Goal: Task Accomplishment & Management: Complete application form

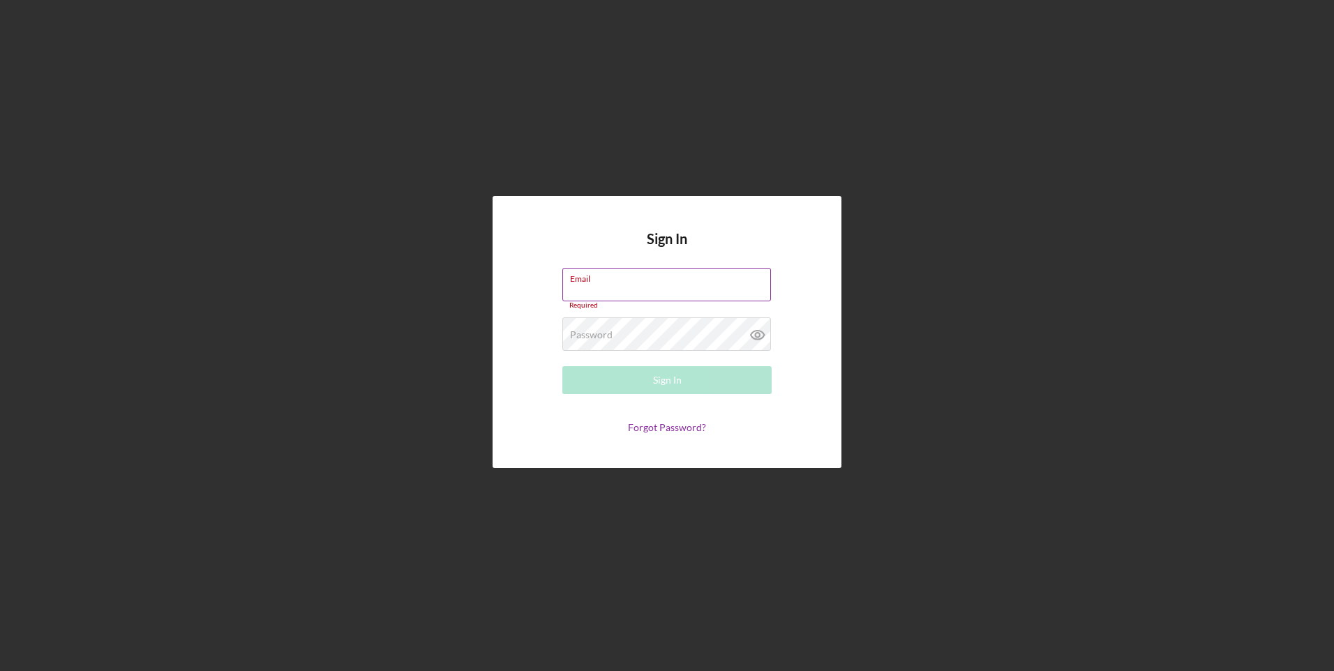
click at [625, 283] on div "Email Required" at bounding box center [666, 289] width 209 height 42
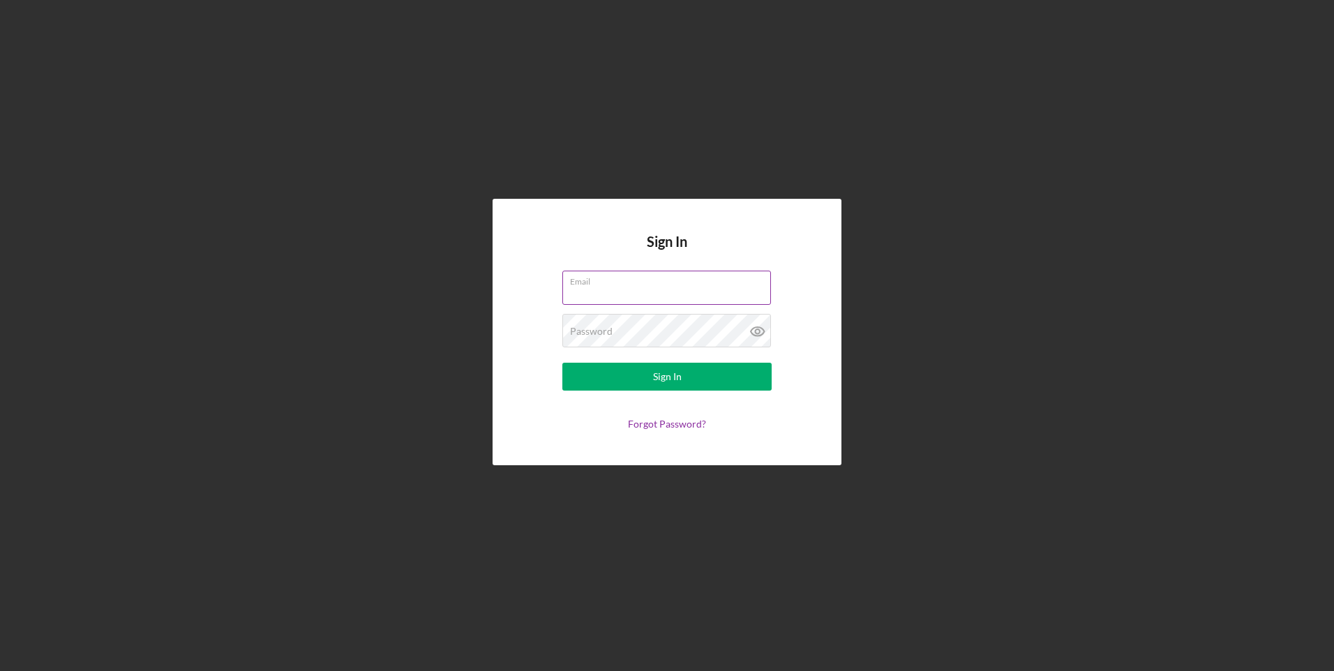
click at [629, 293] on input "Email" at bounding box center [666, 287] width 209 height 33
type input "[EMAIL_ADDRESS][DOMAIN_NAME]"
click at [562, 363] on button "Sign In" at bounding box center [666, 377] width 209 height 28
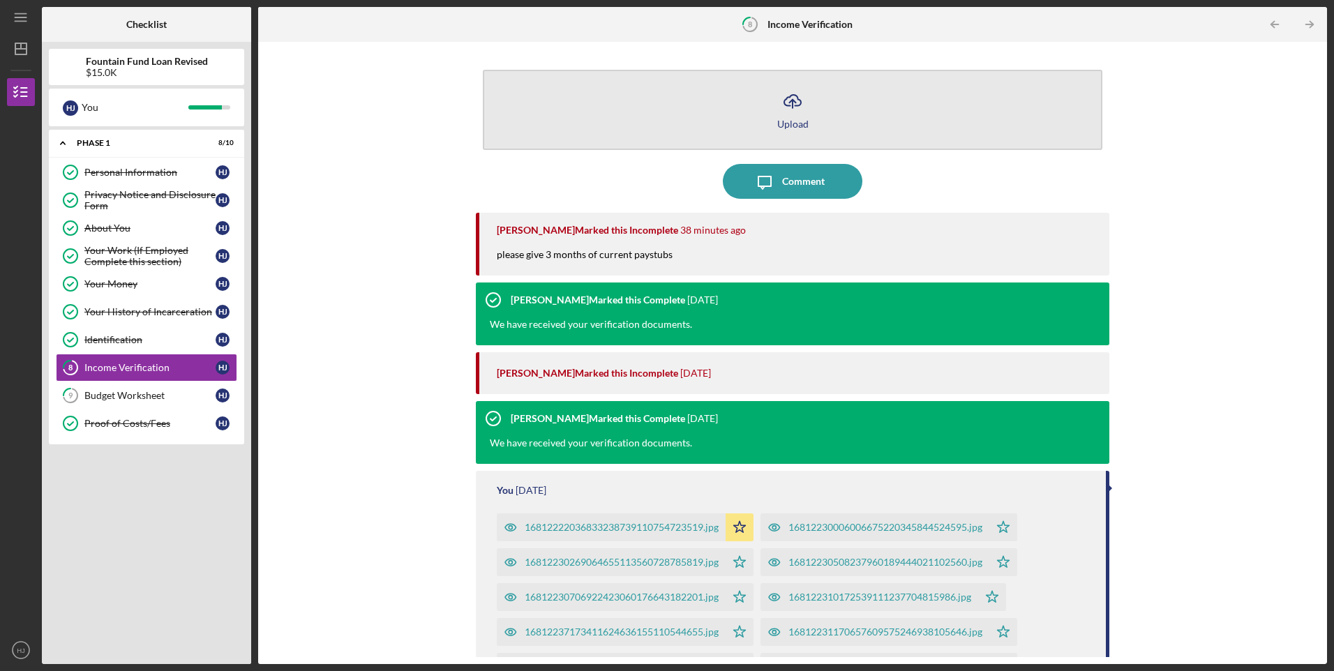
click at [795, 110] on icon "Icon/Upload" at bounding box center [792, 101] width 35 height 35
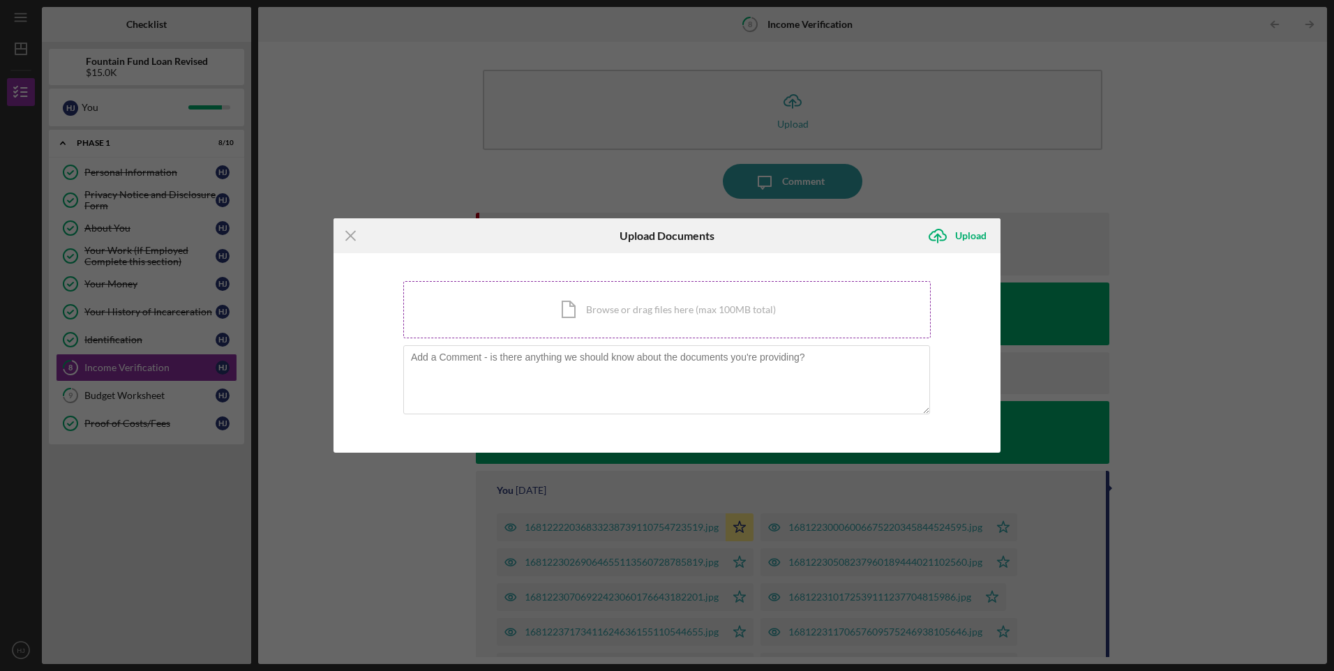
click at [603, 303] on div "Icon/Document Browse or drag files here (max 100MB total) Tap to choose files o…" at bounding box center [666, 309] width 527 height 57
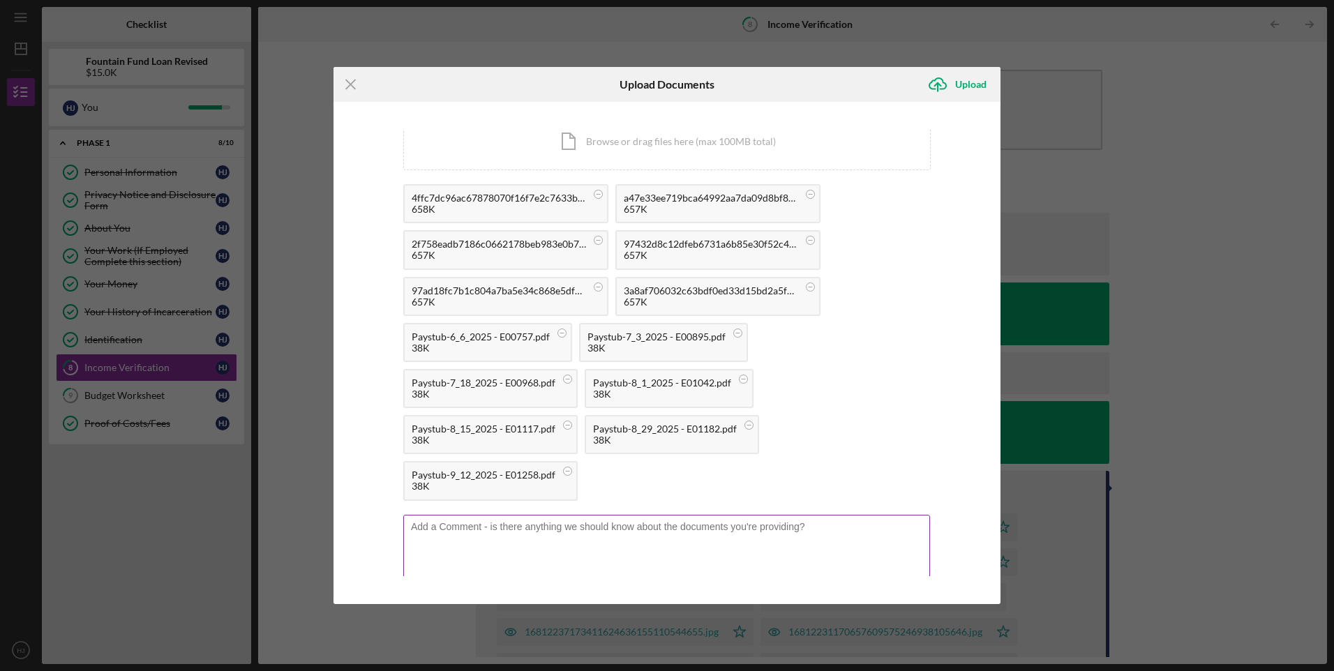
scroll to position [26, 0]
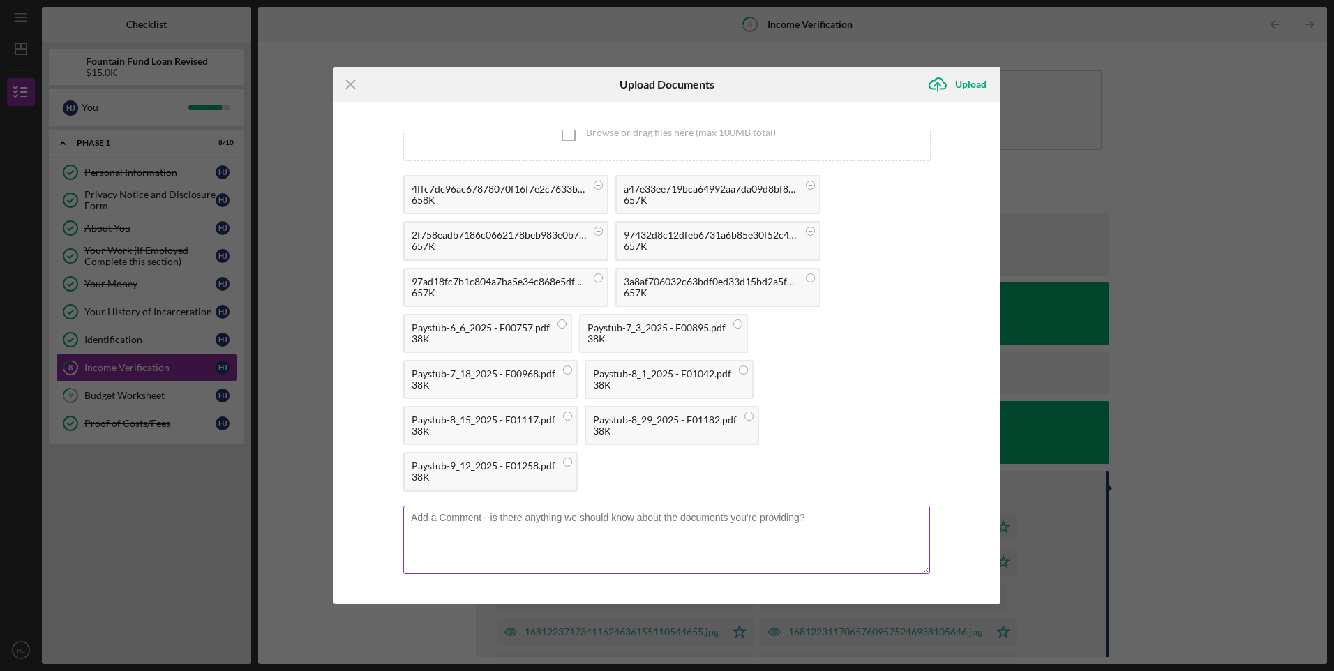
click at [518, 523] on textarea at bounding box center [666, 540] width 527 height 68
click at [440, 518] on textarea "This is from 2 different employers." at bounding box center [666, 540] width 527 height 68
type textarea "This is the past 3 months statements from 2 different employers."
click at [926, 535] on div "You're uploading documents related to Income Verification . Icon/Document Brows…" at bounding box center [666, 353] width 527 height 446
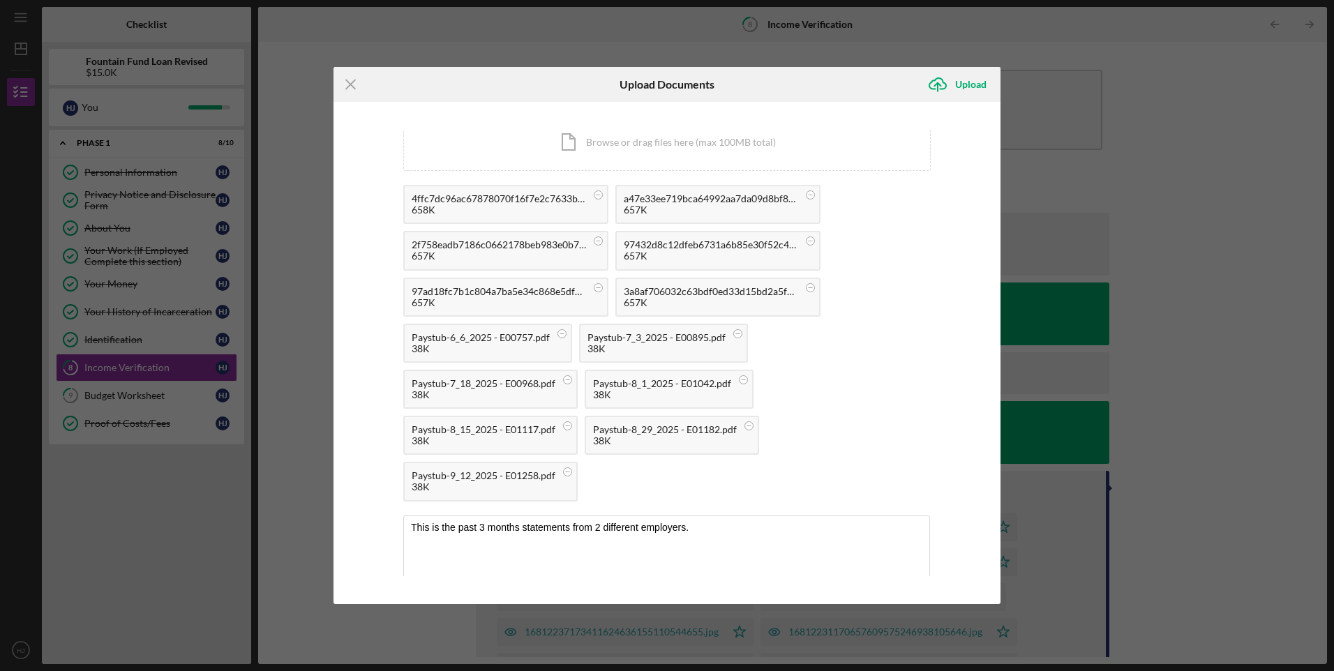
scroll to position [0, 0]
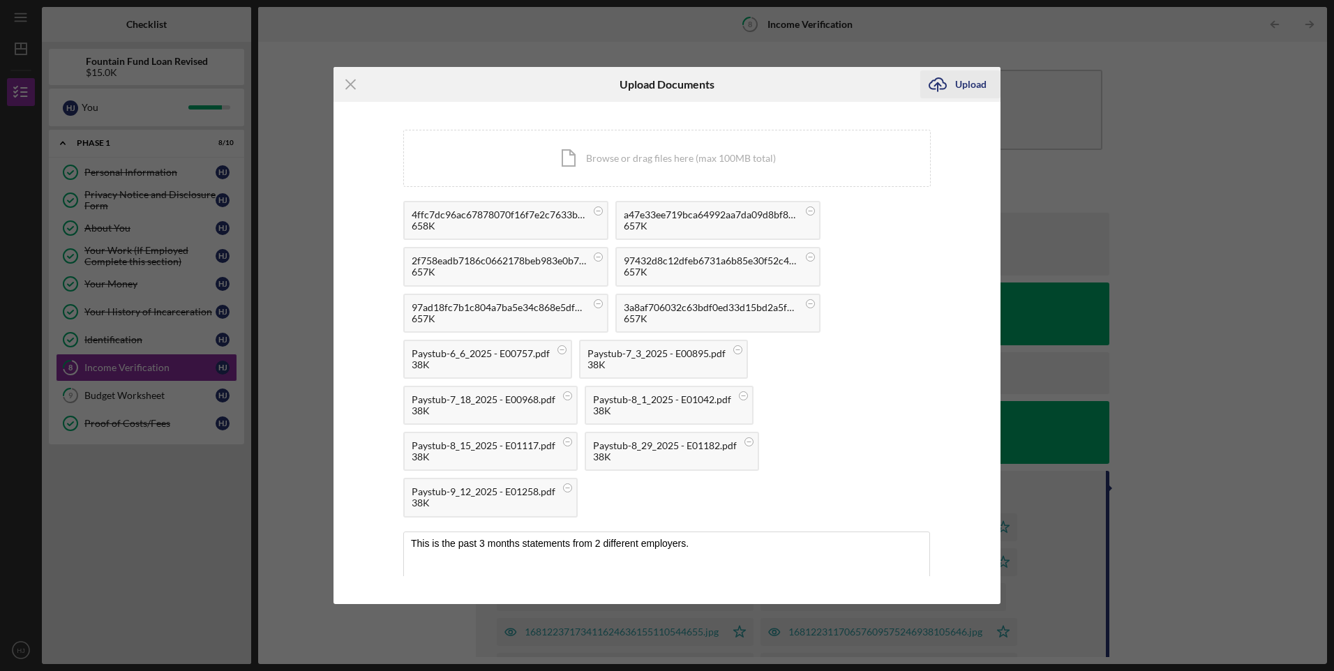
click at [976, 83] on div "Upload" at bounding box center [970, 84] width 31 height 28
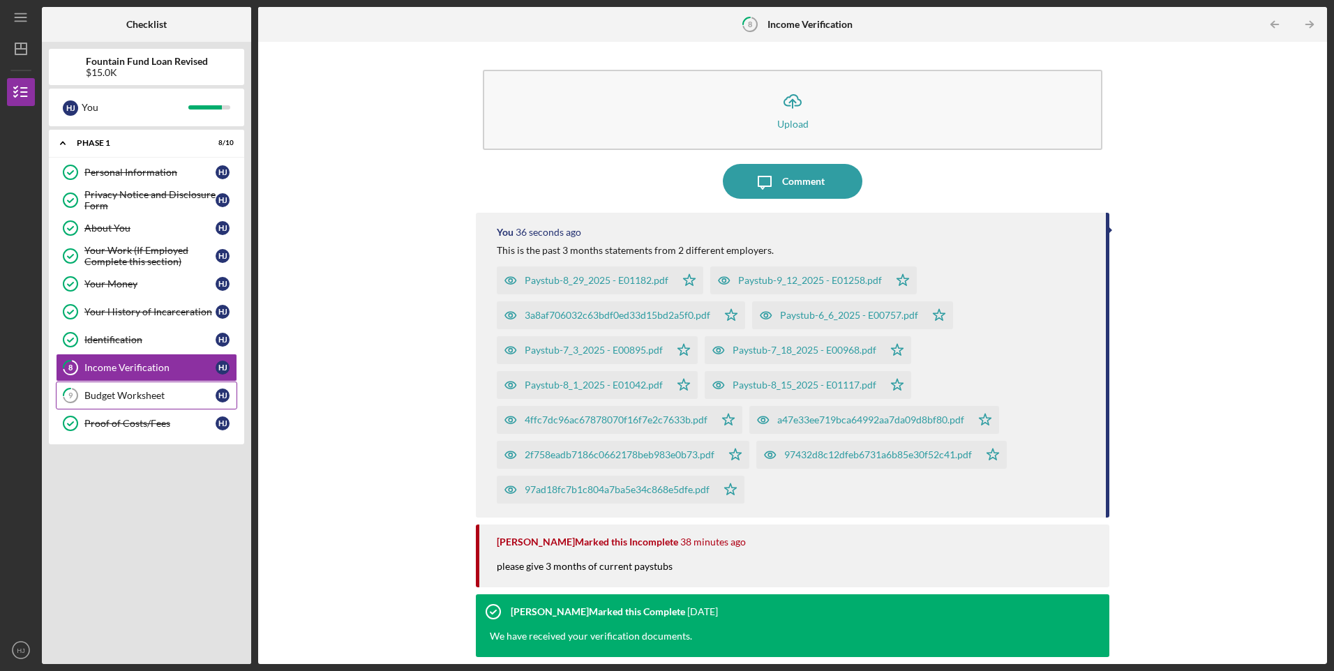
click at [117, 393] on div "Budget Worksheet" at bounding box center [149, 395] width 131 height 11
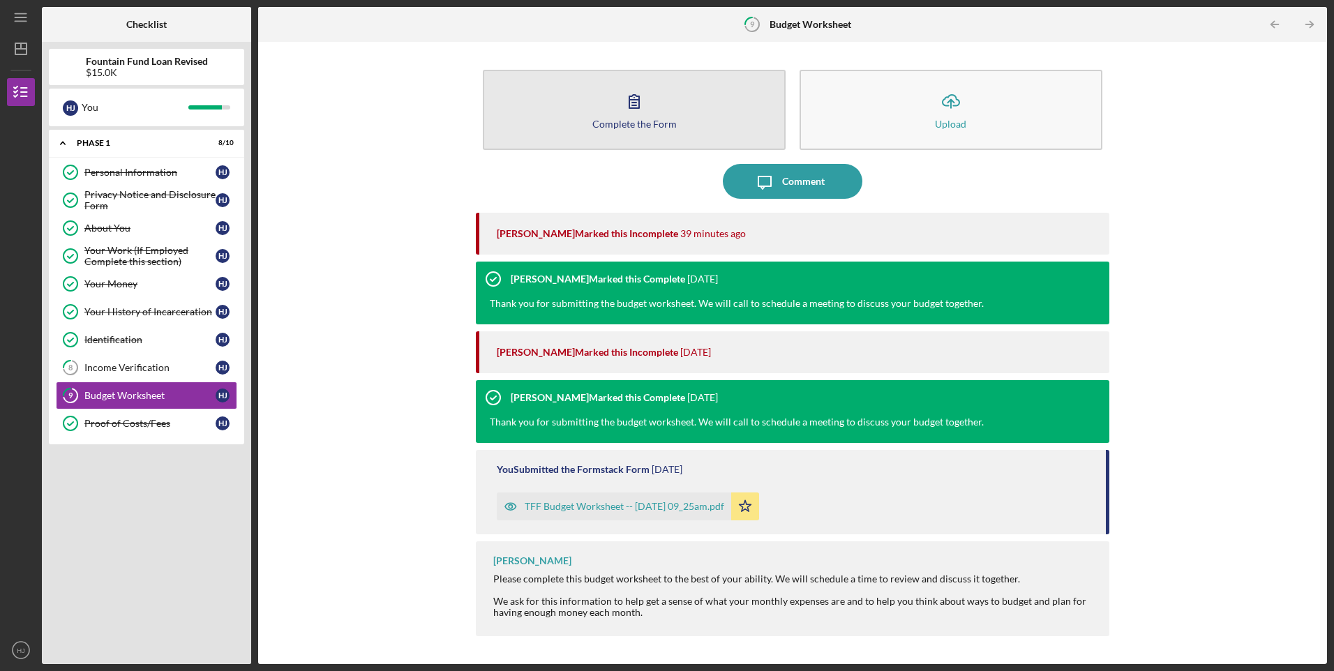
click at [655, 115] on button "Complete the Form Form" at bounding box center [634, 110] width 303 height 80
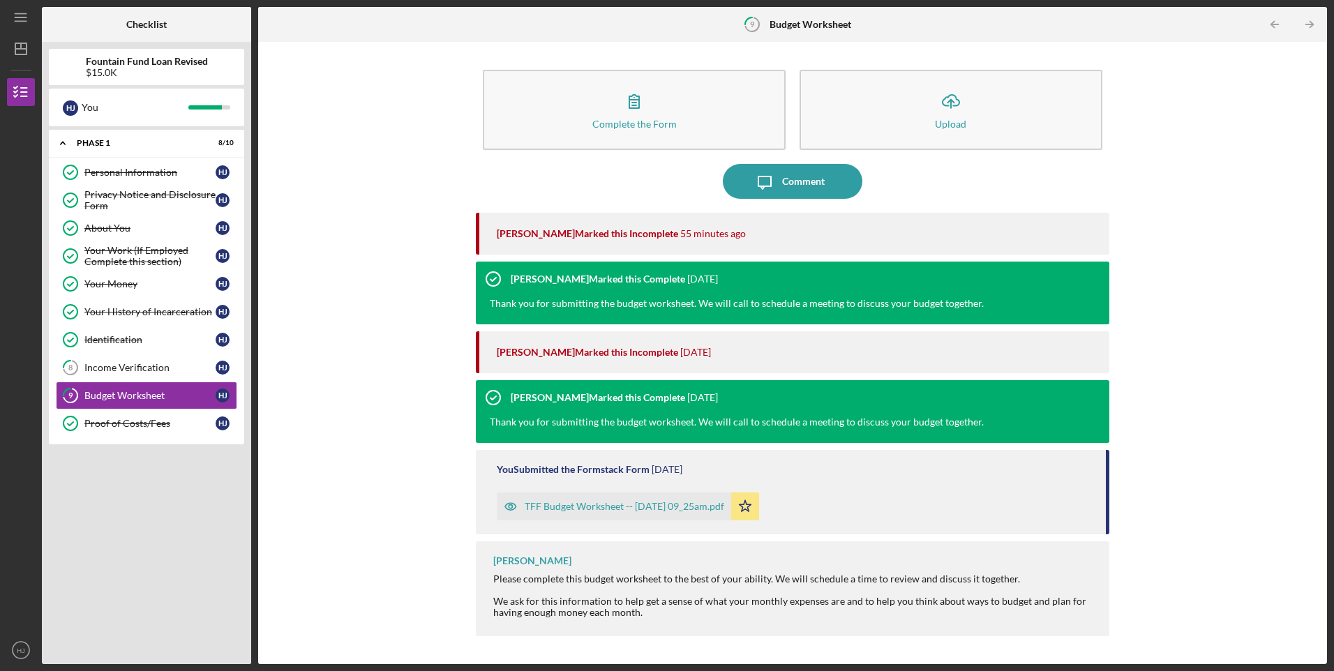
click at [724, 509] on div "TFF Budget Worksheet -- [DATE] 09_25am.pdf" at bounding box center [625, 506] width 200 height 11
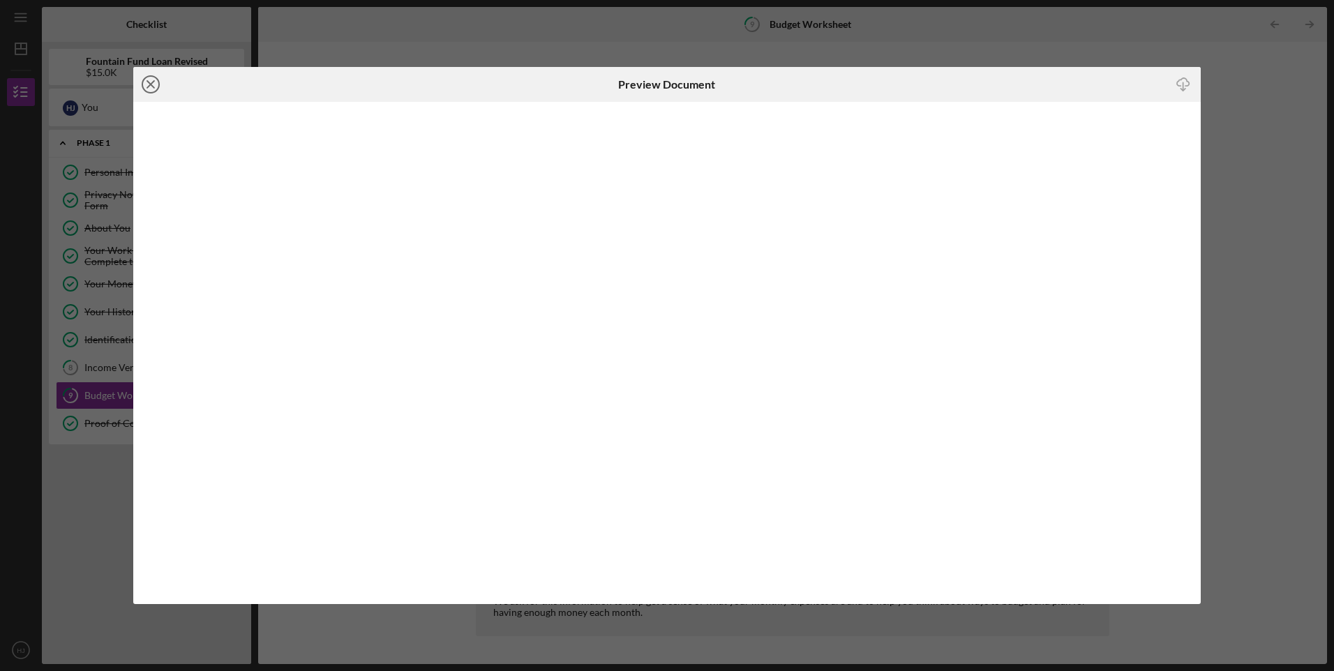
click at [147, 81] on icon "Icon/Close" at bounding box center [150, 84] width 35 height 35
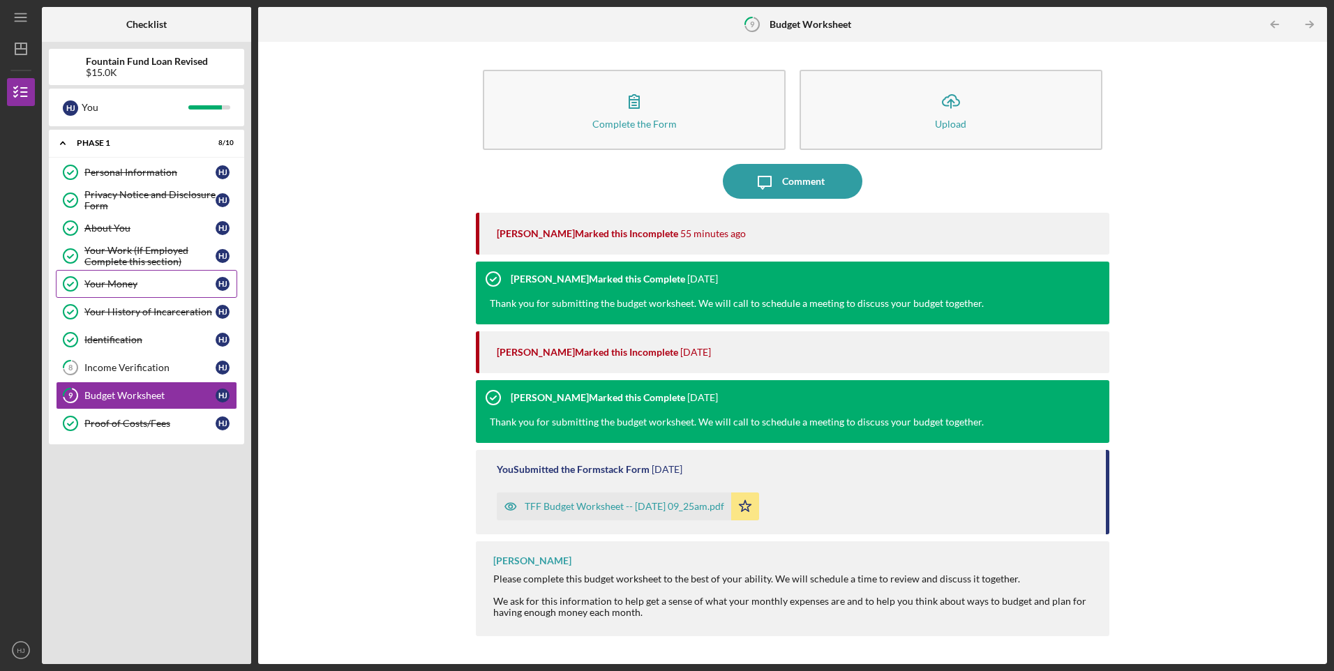
click at [106, 284] on div "Your Money" at bounding box center [149, 283] width 131 height 11
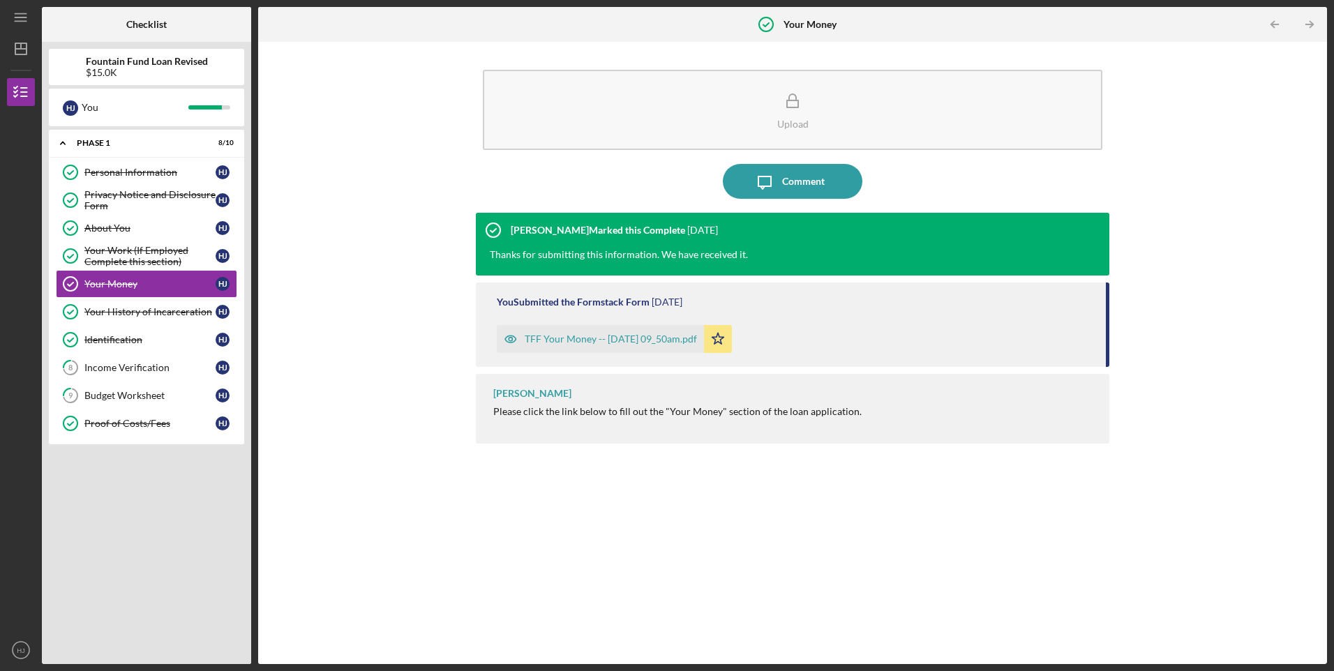
click at [646, 336] on div "TFF Your Money -- [DATE] 09_50am.pdf" at bounding box center [611, 338] width 172 height 11
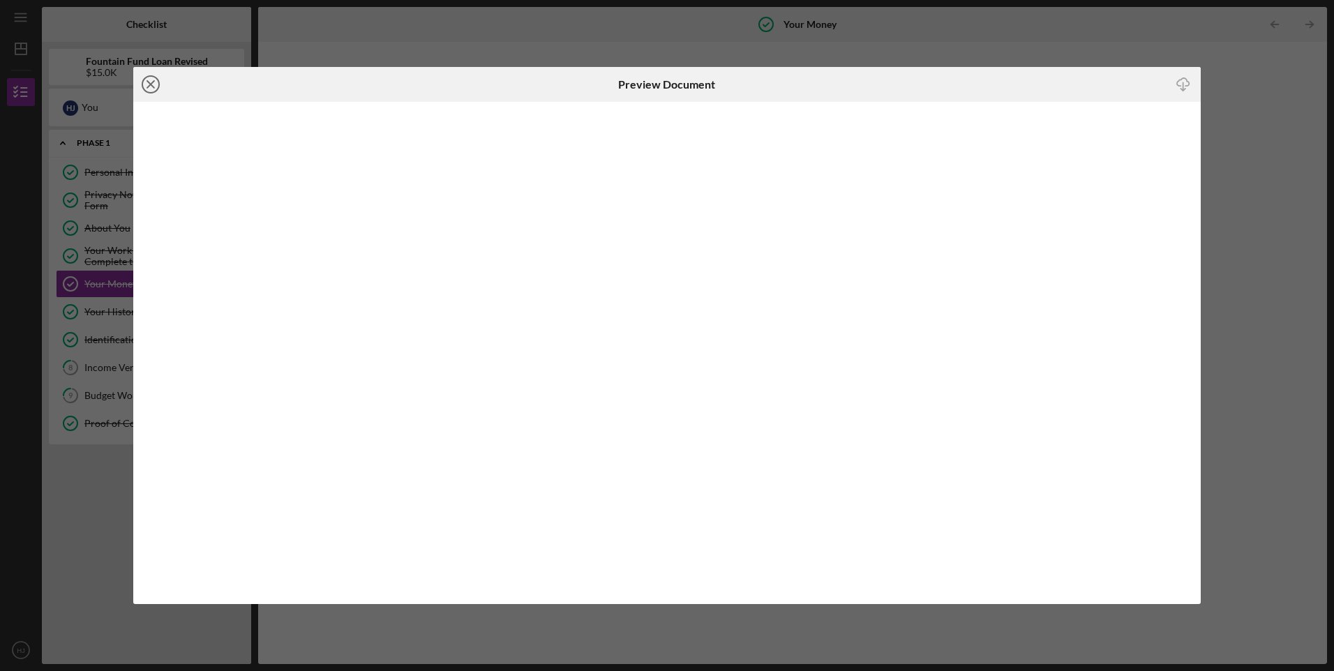
click at [158, 87] on icon "Icon/Close" at bounding box center [150, 84] width 35 height 35
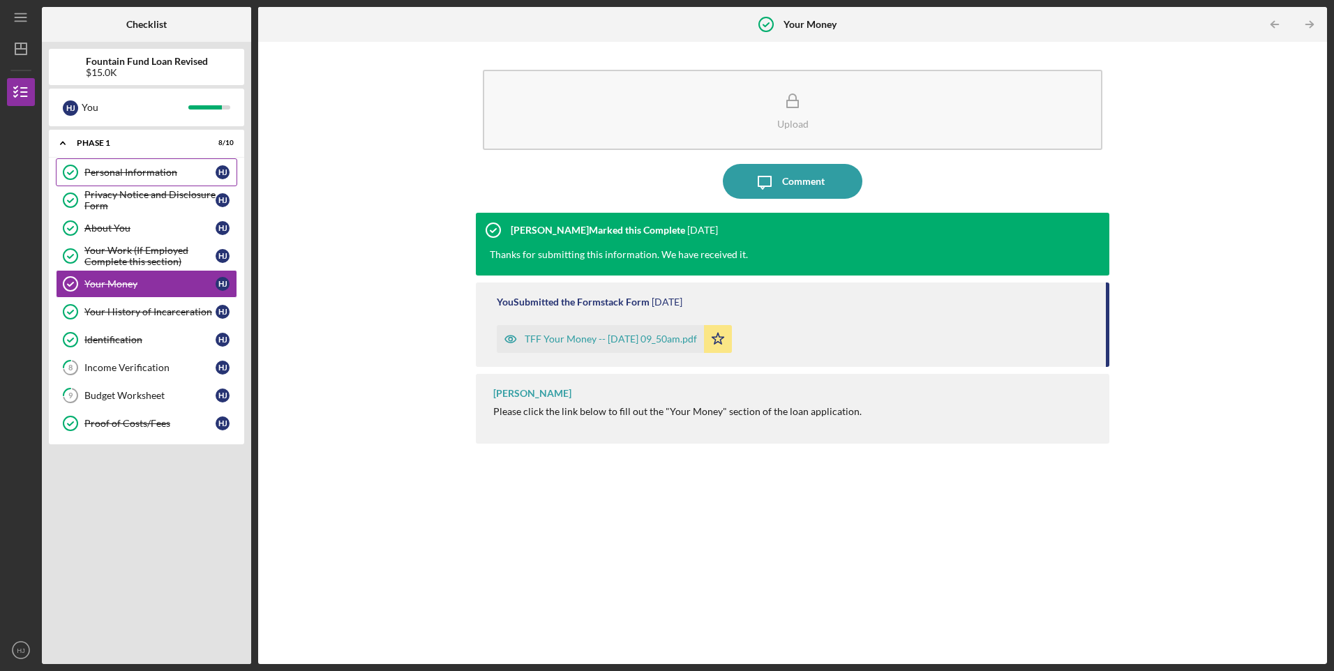
click at [134, 168] on div "Personal Information" at bounding box center [149, 172] width 131 height 11
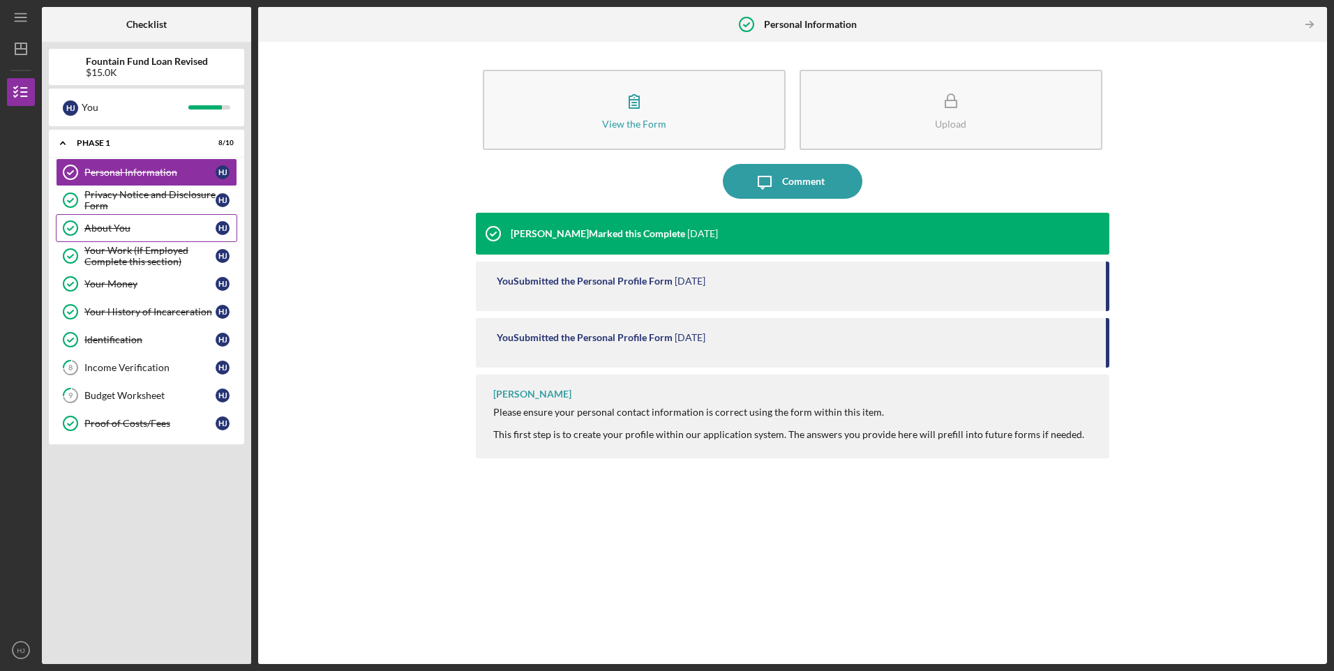
click at [101, 222] on link "About You About You H J" at bounding box center [146, 228] width 181 height 28
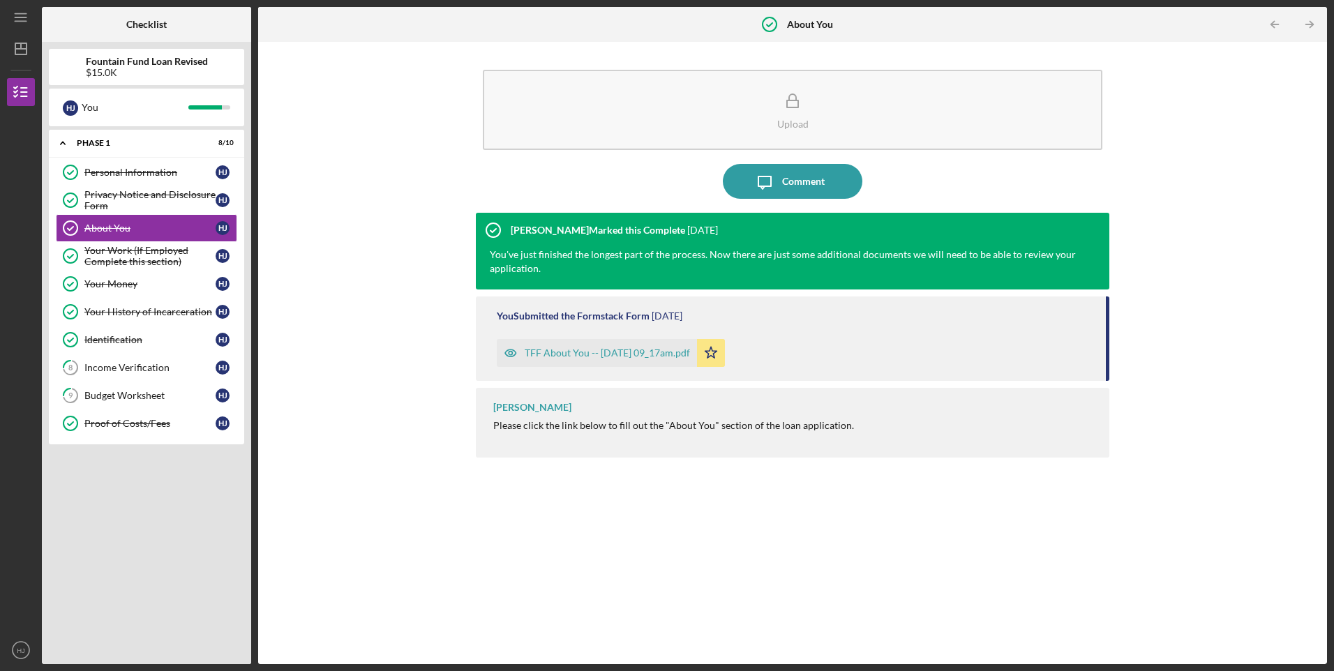
click at [588, 352] on div "TFF About You -- [DATE] 09_17am.pdf" at bounding box center [607, 352] width 165 height 11
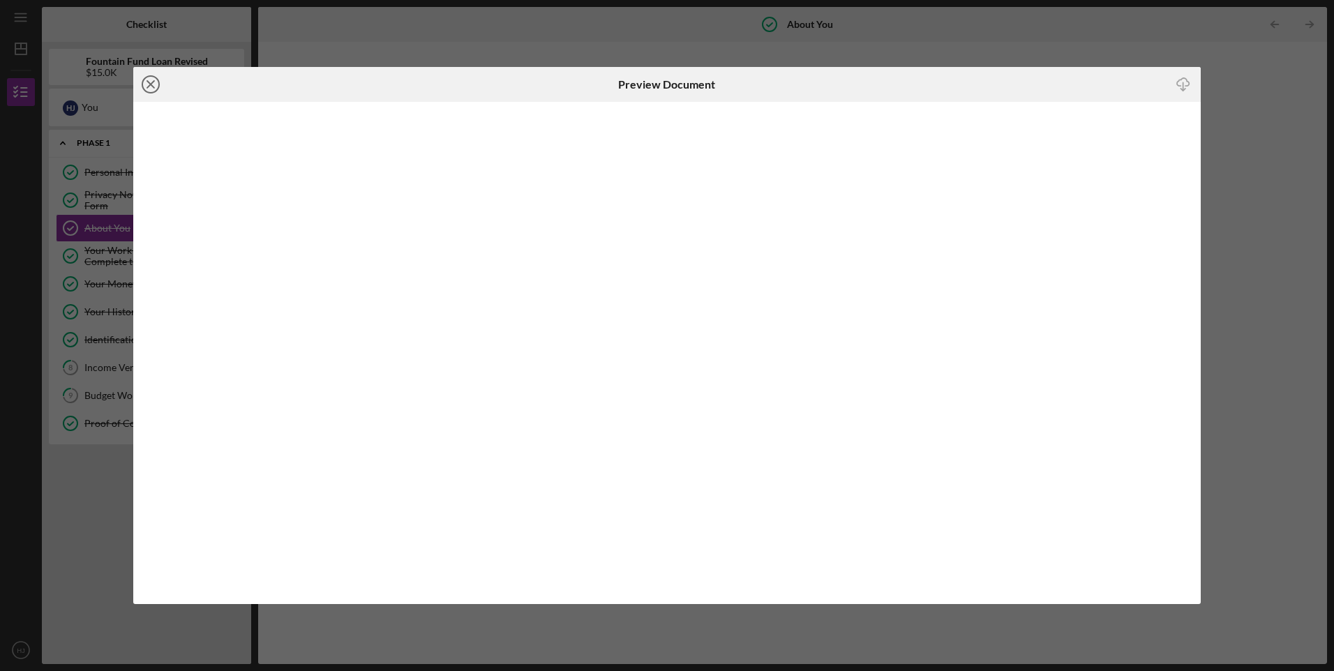
click at [153, 80] on icon "Icon/Close" at bounding box center [150, 84] width 35 height 35
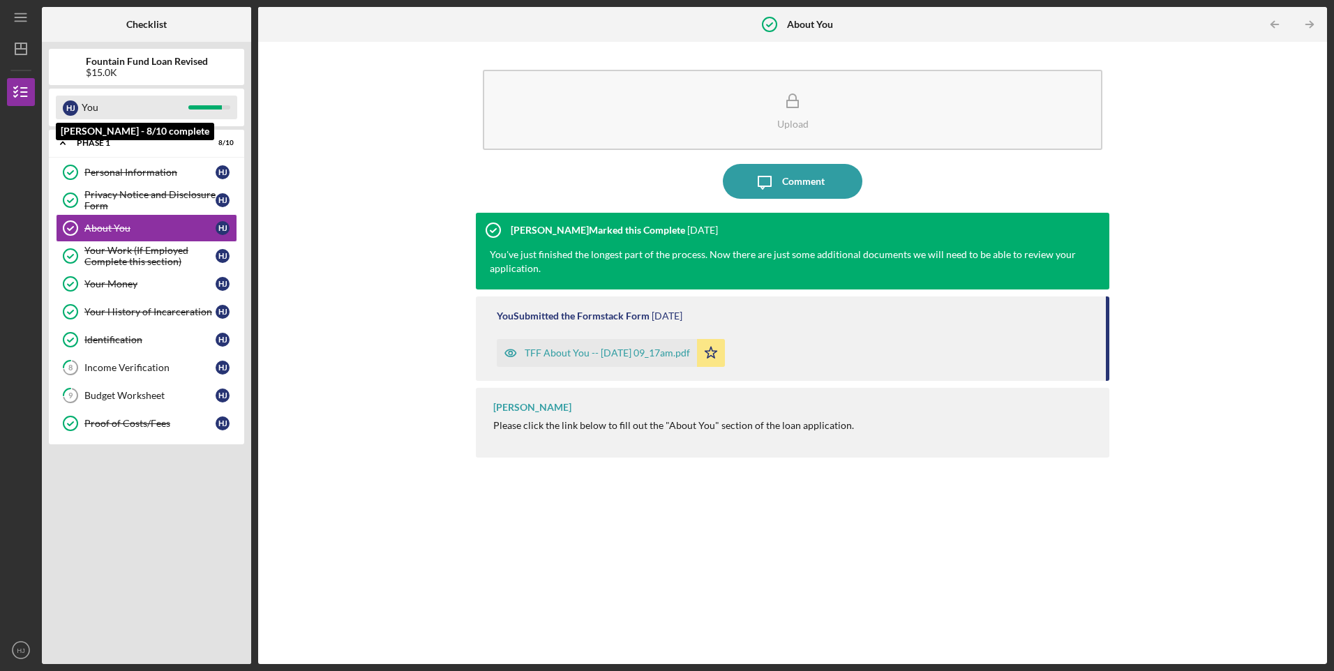
click at [134, 106] on div "You" at bounding box center [135, 108] width 107 height 24
click at [230, 110] on div "H J You" at bounding box center [146, 108] width 181 height 24
click at [213, 394] on div "Budget Worksheet" at bounding box center [149, 395] width 131 height 11
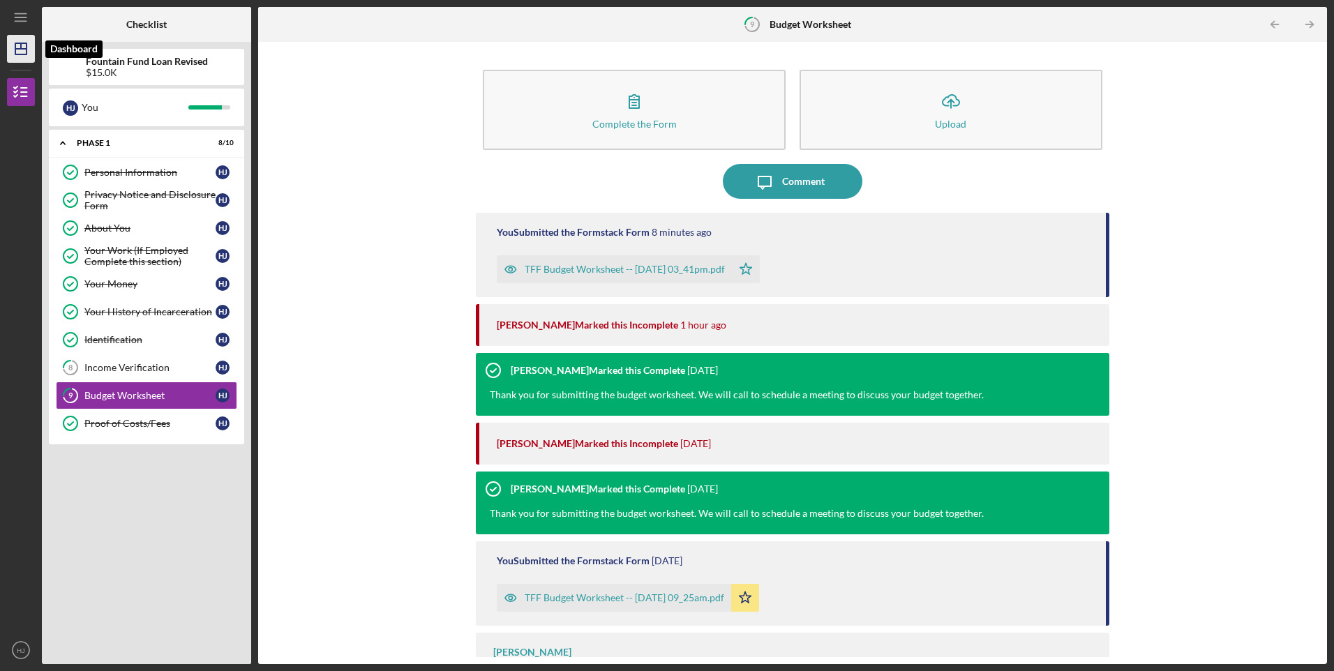
click at [23, 54] on polygon "button" at bounding box center [20, 48] width 11 height 11
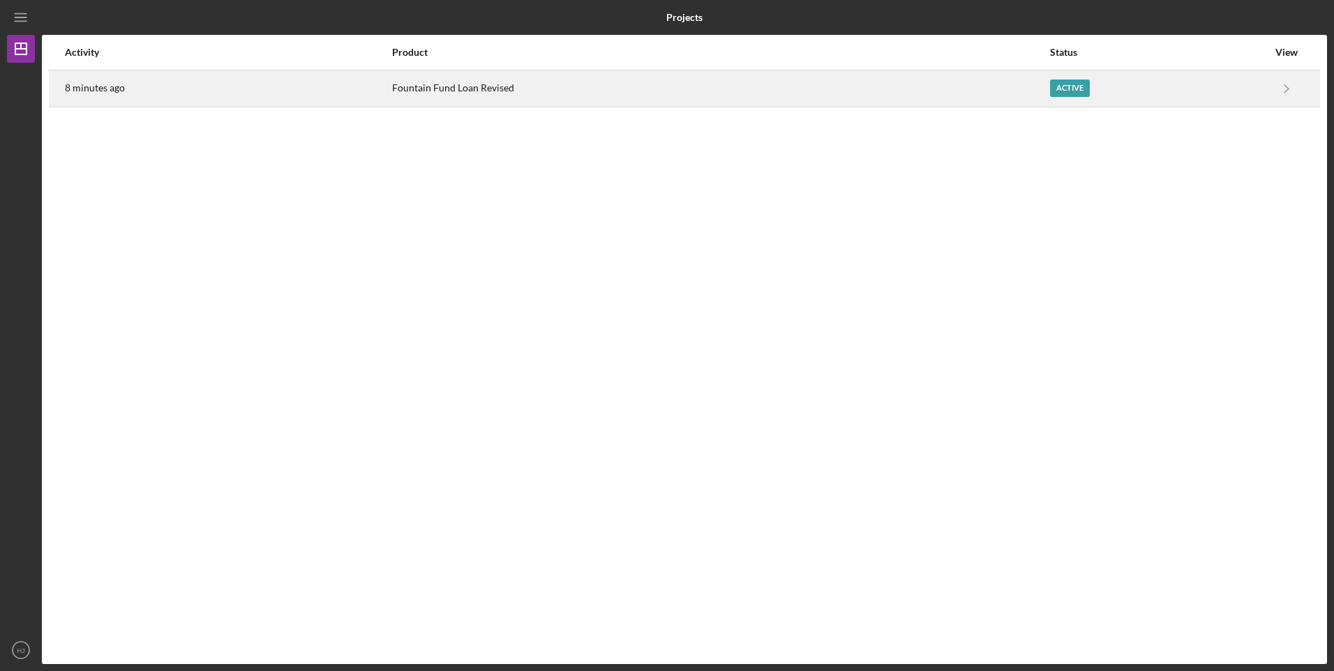
click at [1056, 87] on div "Active" at bounding box center [1070, 88] width 40 height 17
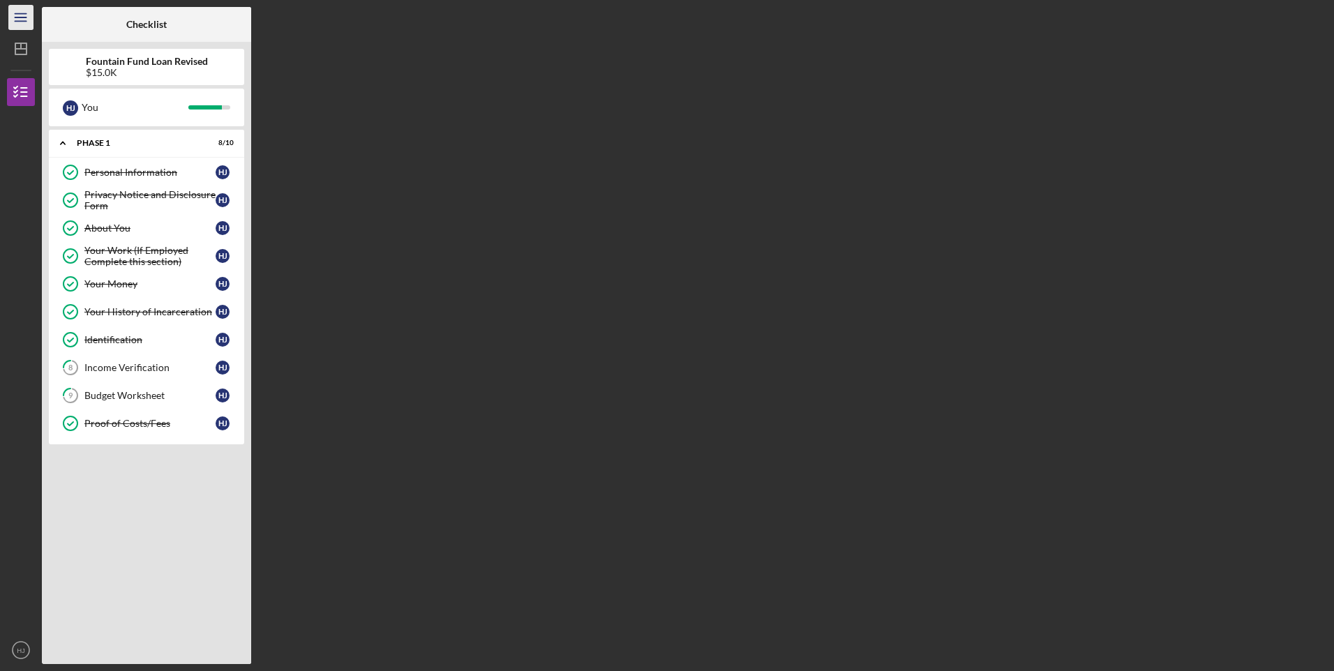
click at [24, 15] on icon "Icon/Menu" at bounding box center [21, 17] width 31 height 31
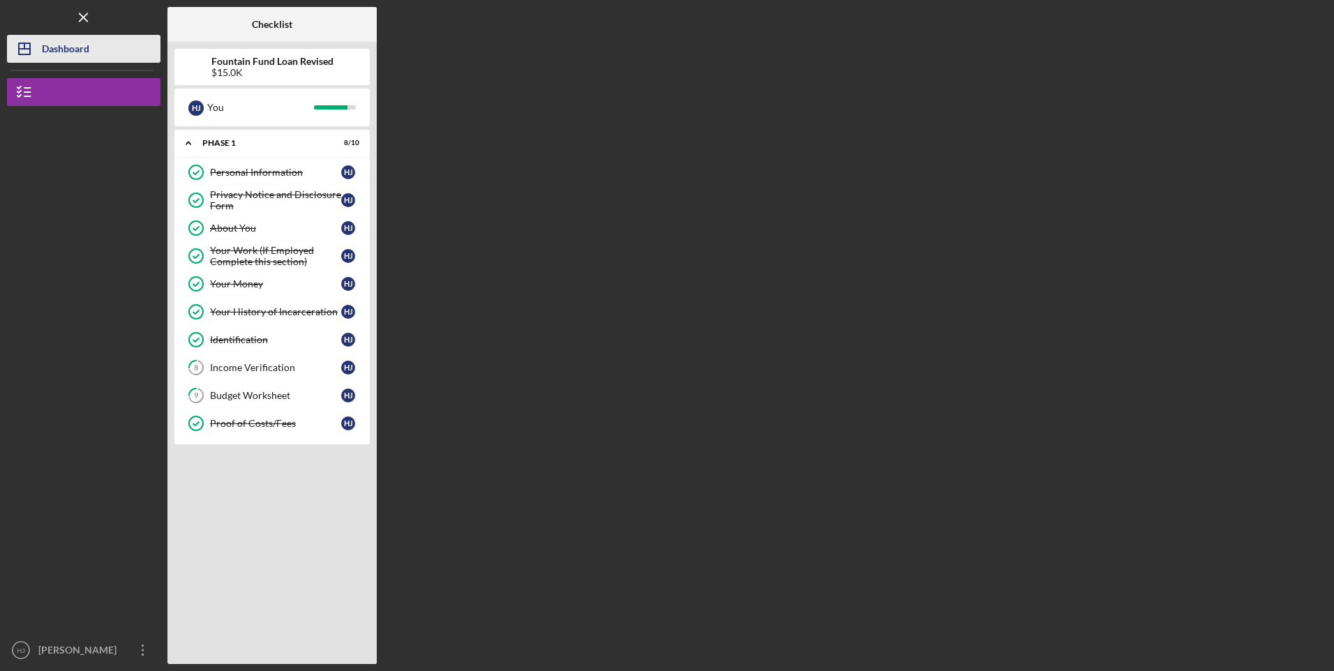
click at [27, 52] on icon "Icon/Dashboard" at bounding box center [24, 48] width 35 height 35
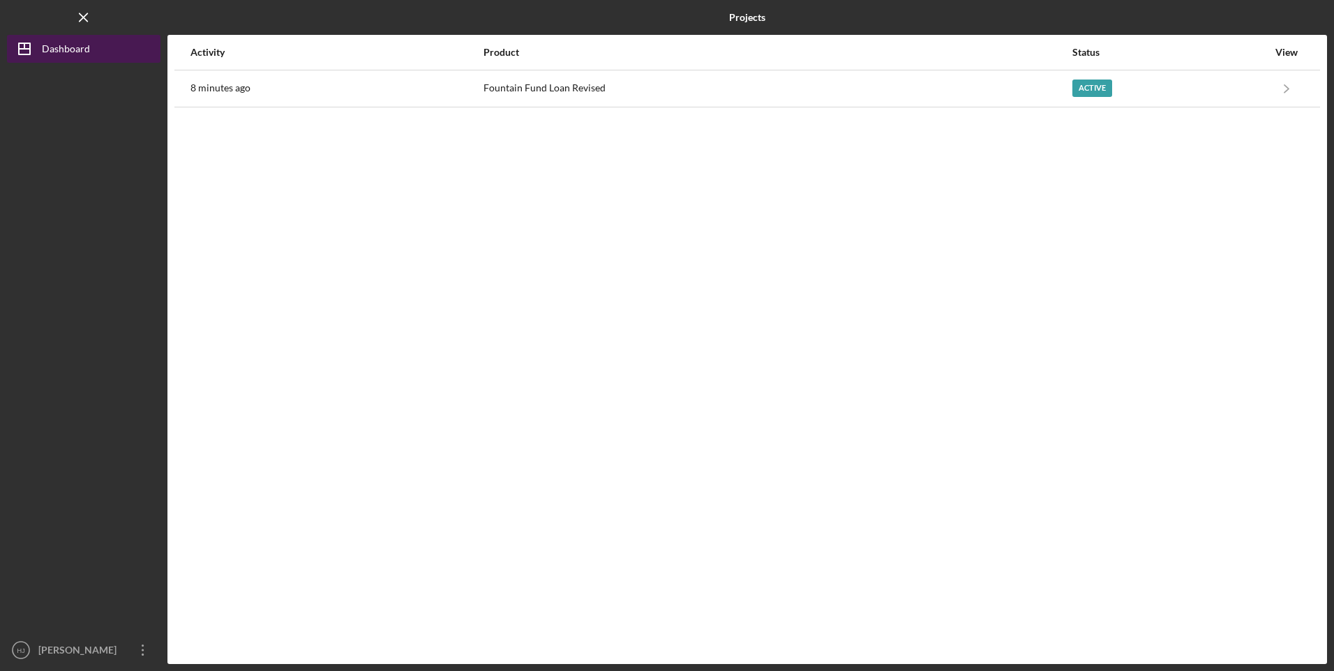
click at [50, 44] on div "Dashboard" at bounding box center [66, 50] width 48 height 31
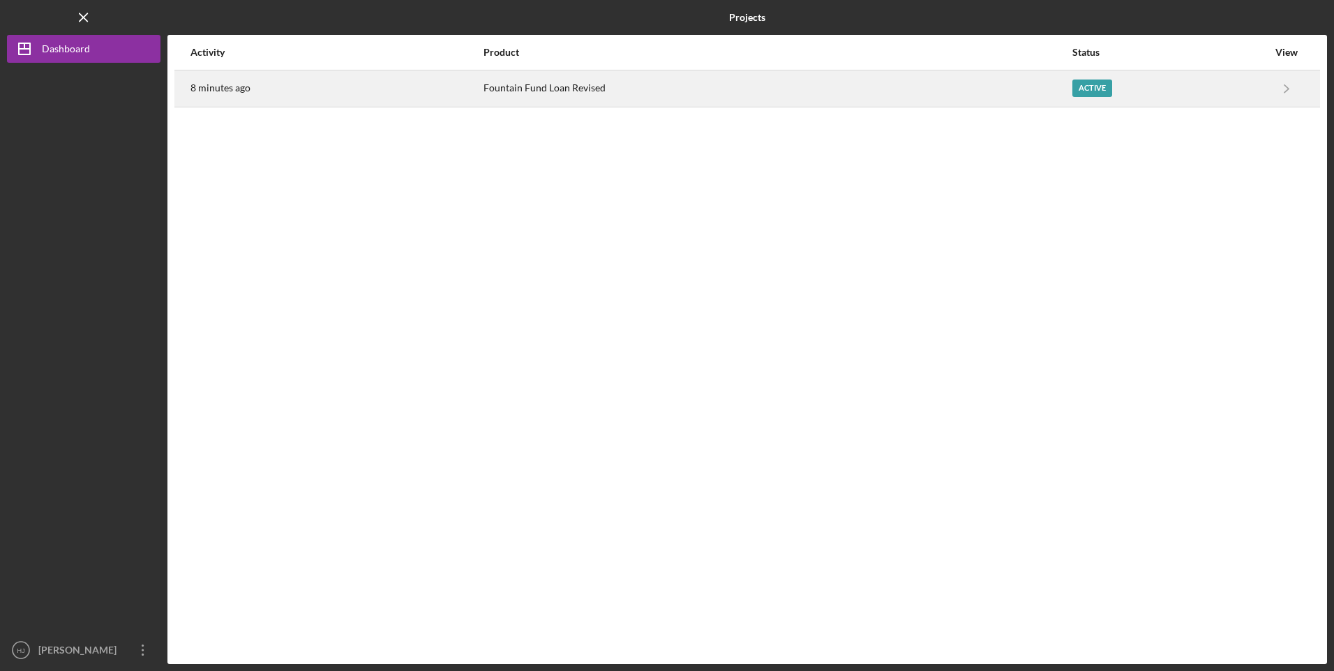
click at [534, 75] on div "Fountain Fund Loan Revised" at bounding box center [777, 88] width 588 height 35
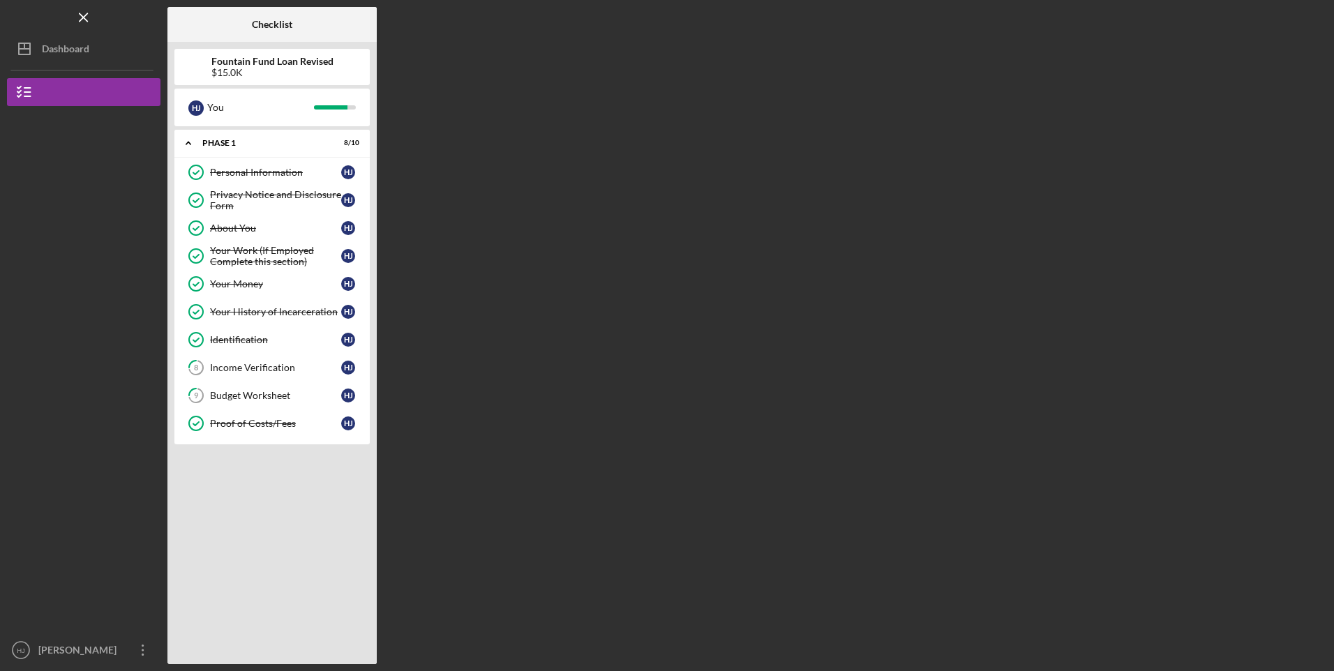
click at [244, 73] on div "$15.0K" at bounding box center [272, 72] width 122 height 11
click at [334, 61] on div "Fountain Fund Loan Revised $15.0K" at bounding box center [271, 67] width 195 height 22
click at [337, 107] on div at bounding box center [330, 107] width 33 height 4
click at [308, 426] on div "Proof of Costs/Fees" at bounding box center [275, 423] width 131 height 11
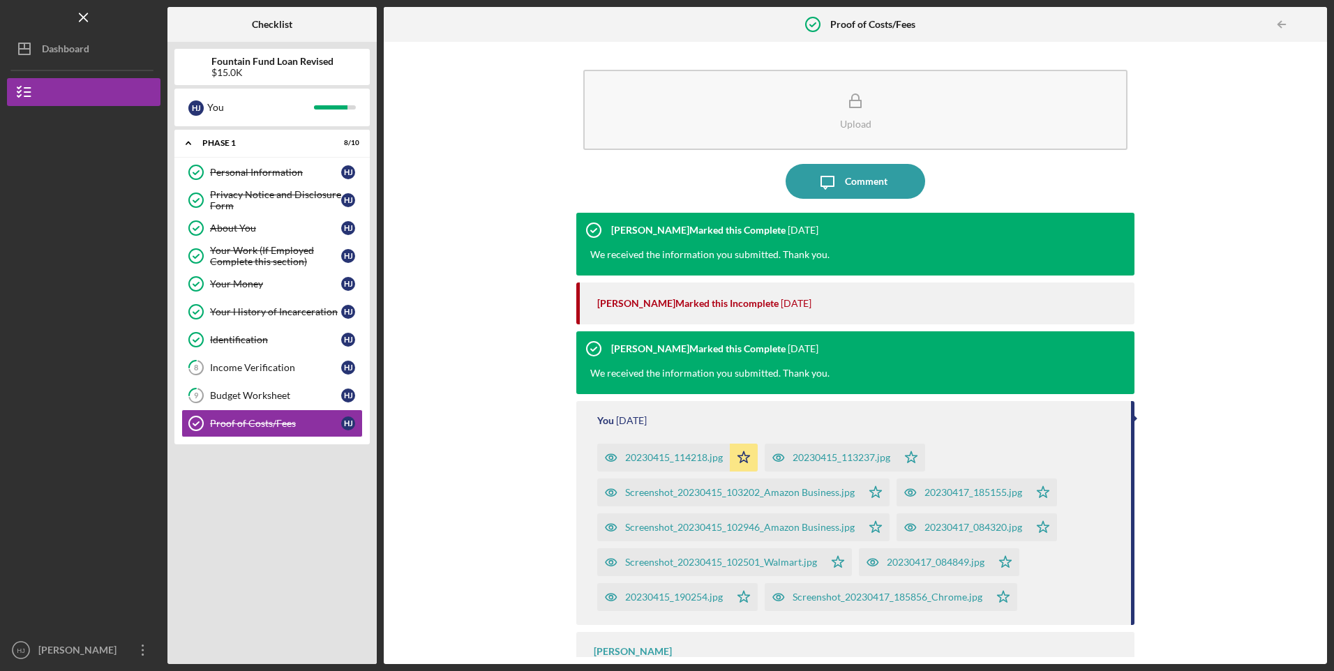
scroll to position [45, 0]
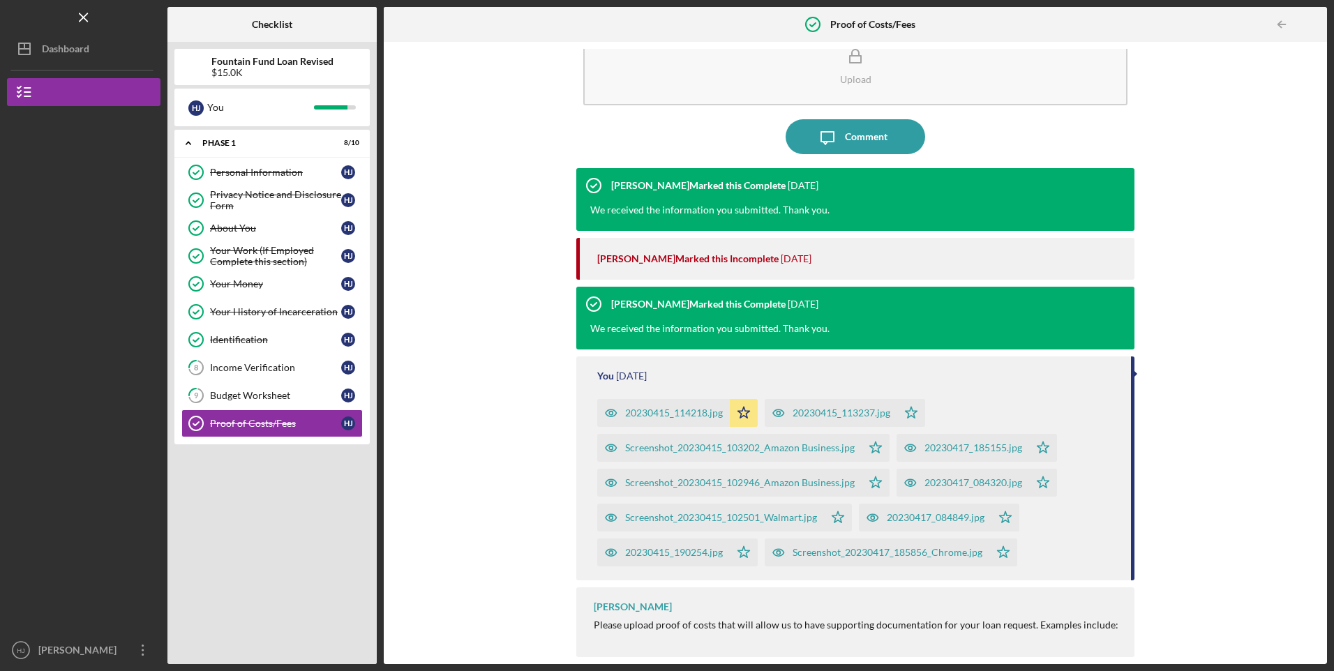
click at [674, 546] on div "20230415_190254.jpg" at bounding box center [663, 553] width 133 height 28
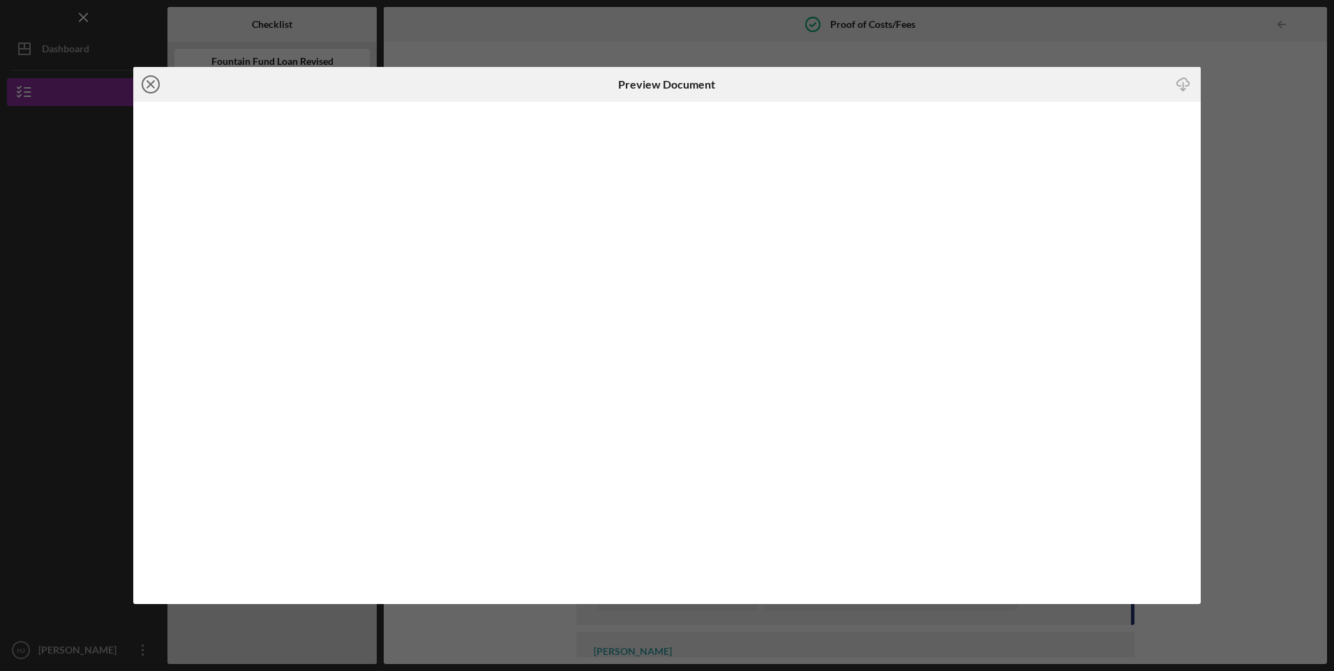
click at [154, 82] on icon "Icon/Close" at bounding box center [150, 84] width 35 height 35
